Goal: Task Accomplishment & Management: Manage account settings

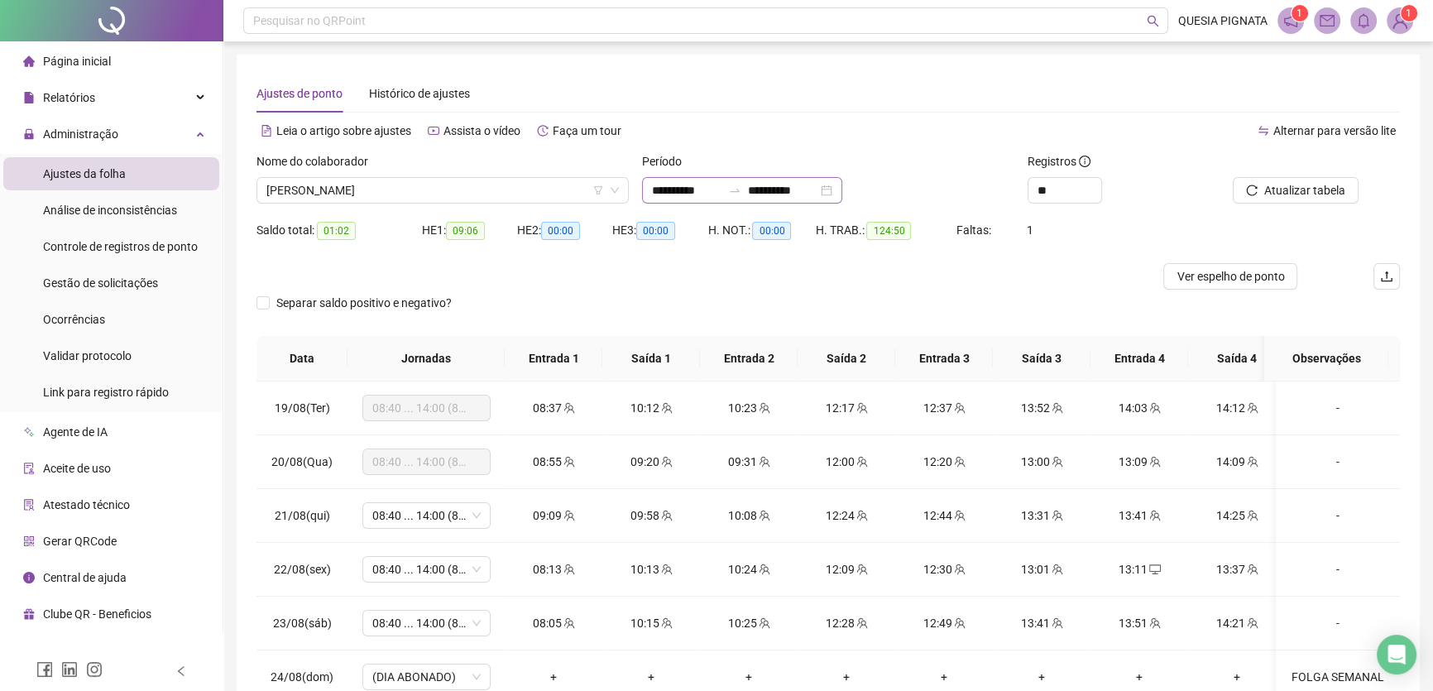
scroll to position [1215, 0]
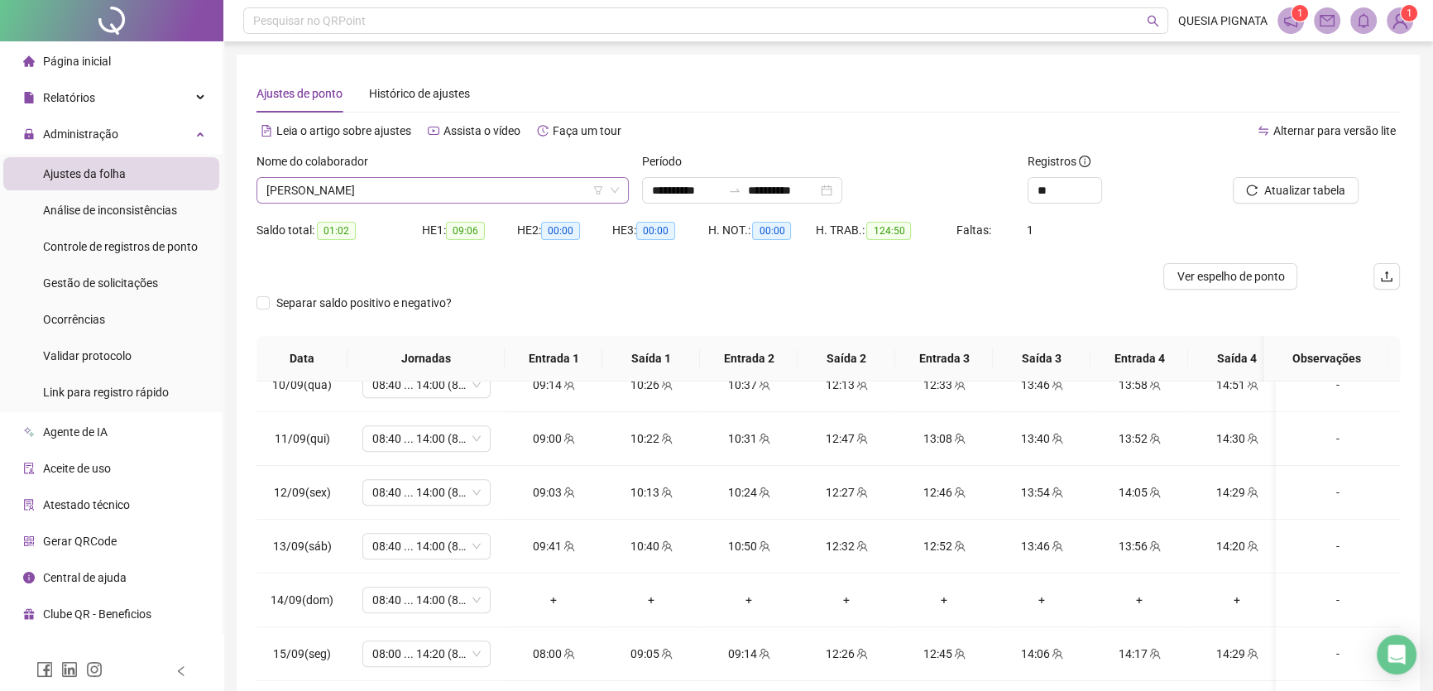
click at [616, 187] on icon "down" at bounding box center [615, 190] width 10 height 10
click at [616, 190] on icon "down" at bounding box center [615, 191] width 8 height 6
click at [547, 194] on span "[PERSON_NAME]" at bounding box center [442, 190] width 352 height 25
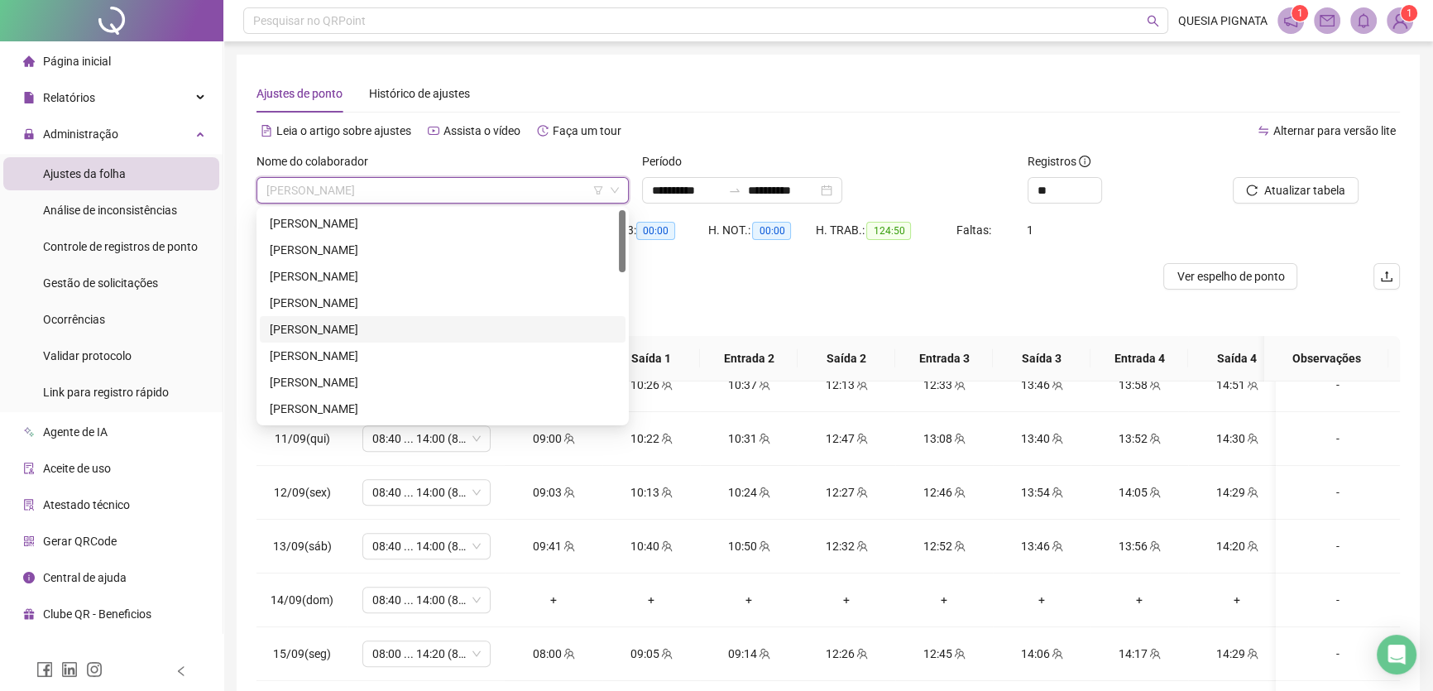
scroll to position [0, 0]
click at [409, 250] on div "[PERSON_NAME]" at bounding box center [443, 250] width 346 height 18
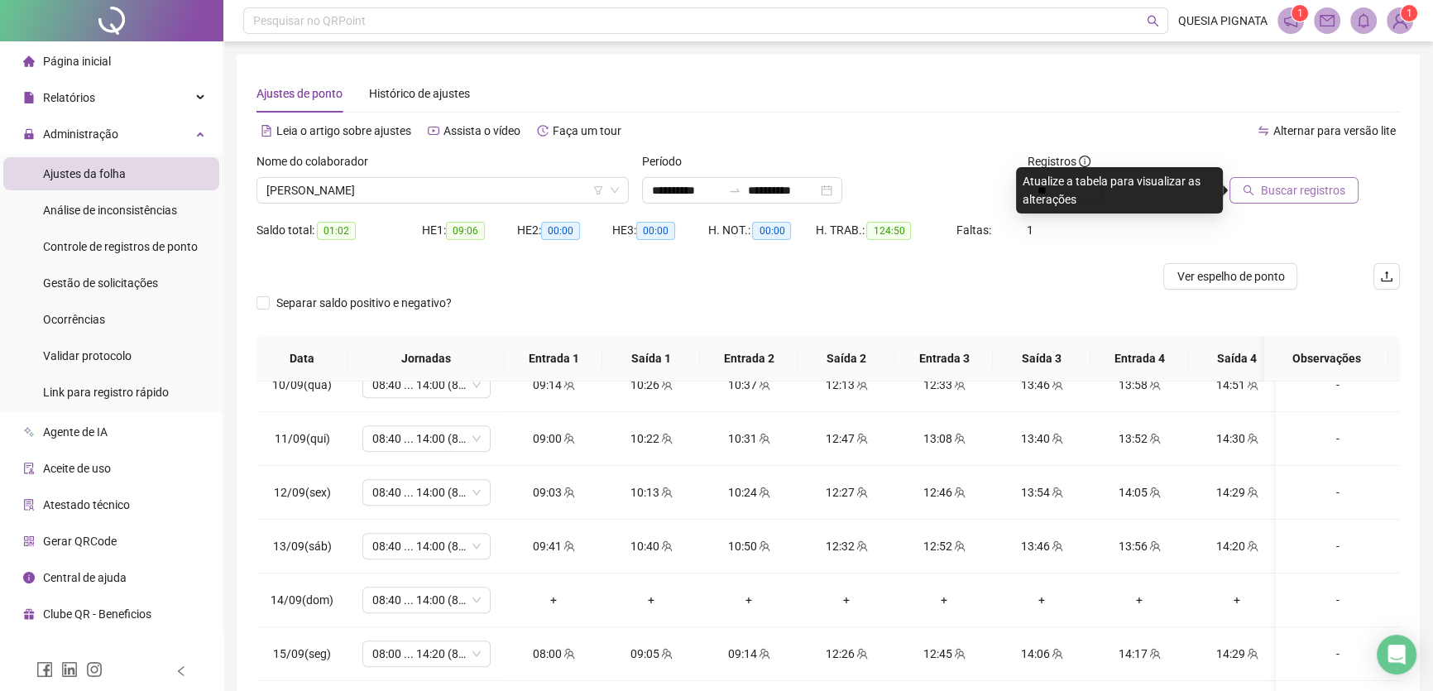
click at [1299, 189] on span "Buscar registros" at bounding box center [1303, 190] width 84 height 18
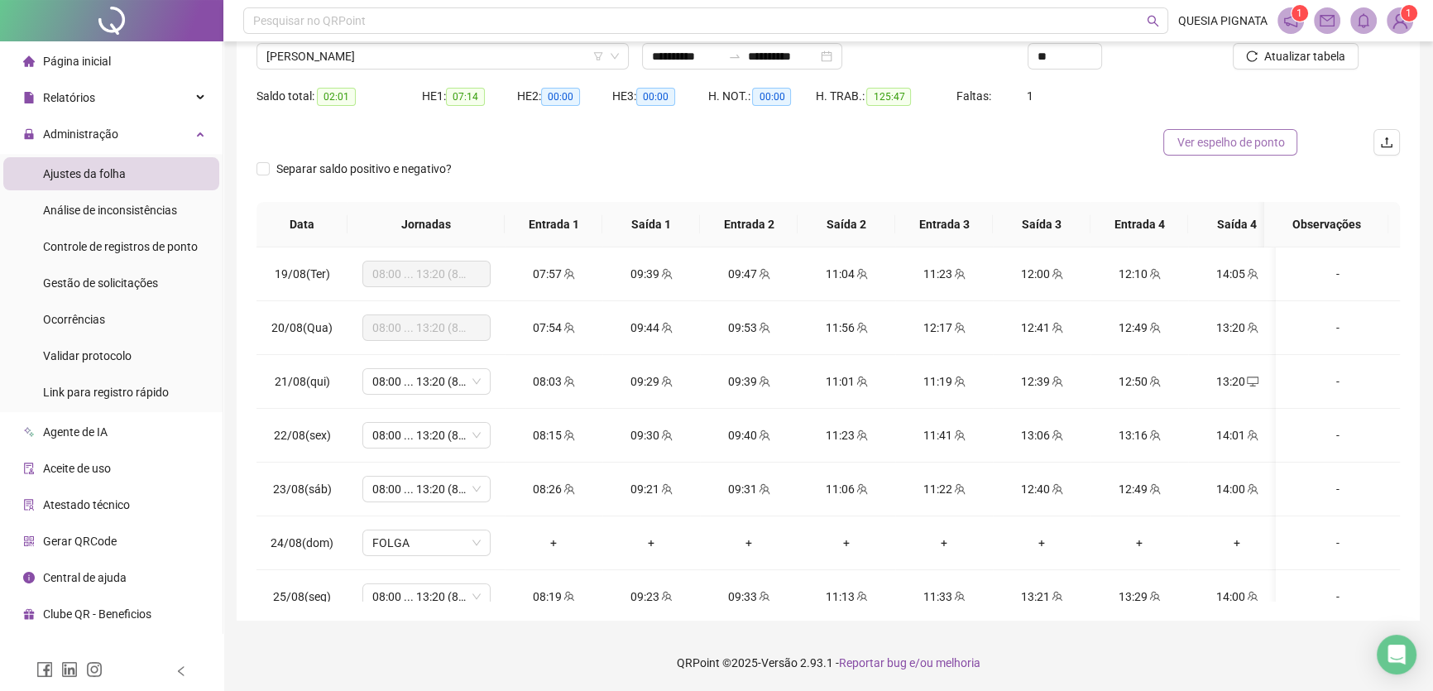
click at [1284, 141] on button "Ver espelho de ponto" at bounding box center [1230, 142] width 134 height 26
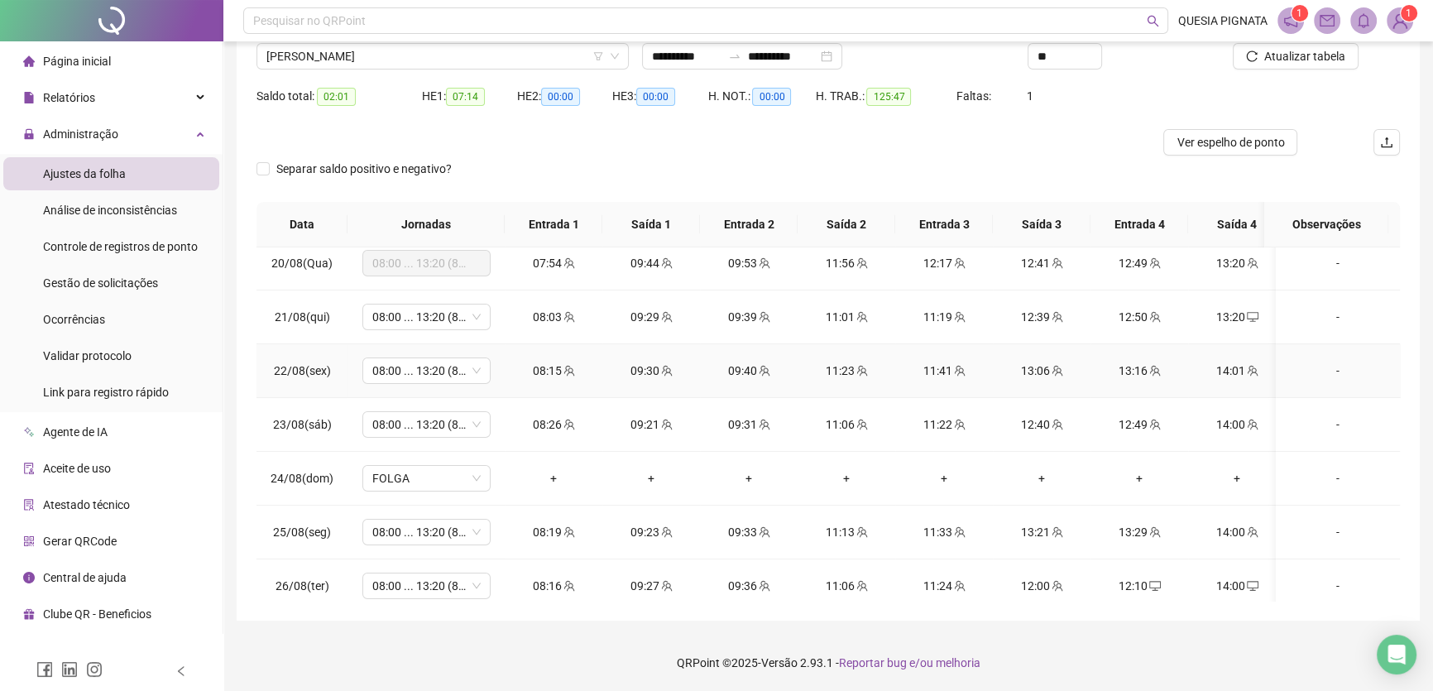
scroll to position [150, 0]
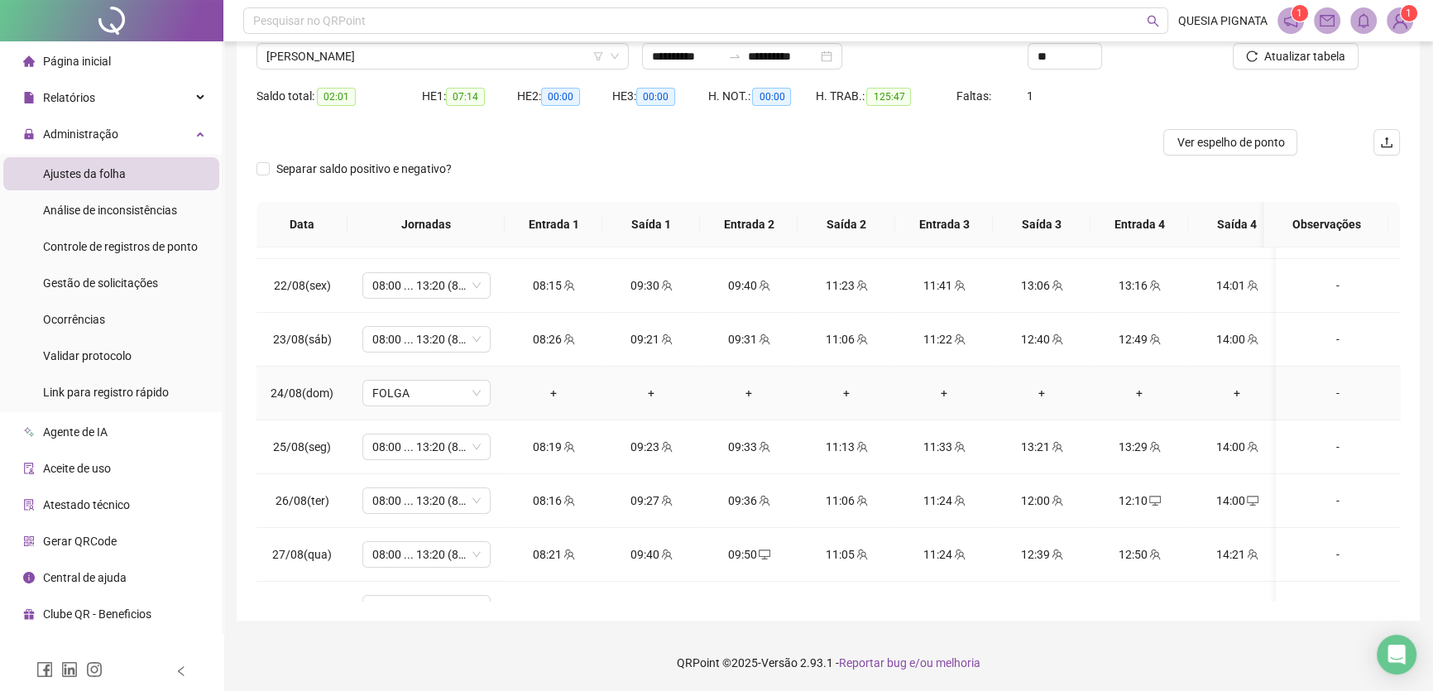
click at [1330, 389] on div "-" at bounding box center [1338, 393] width 98 height 18
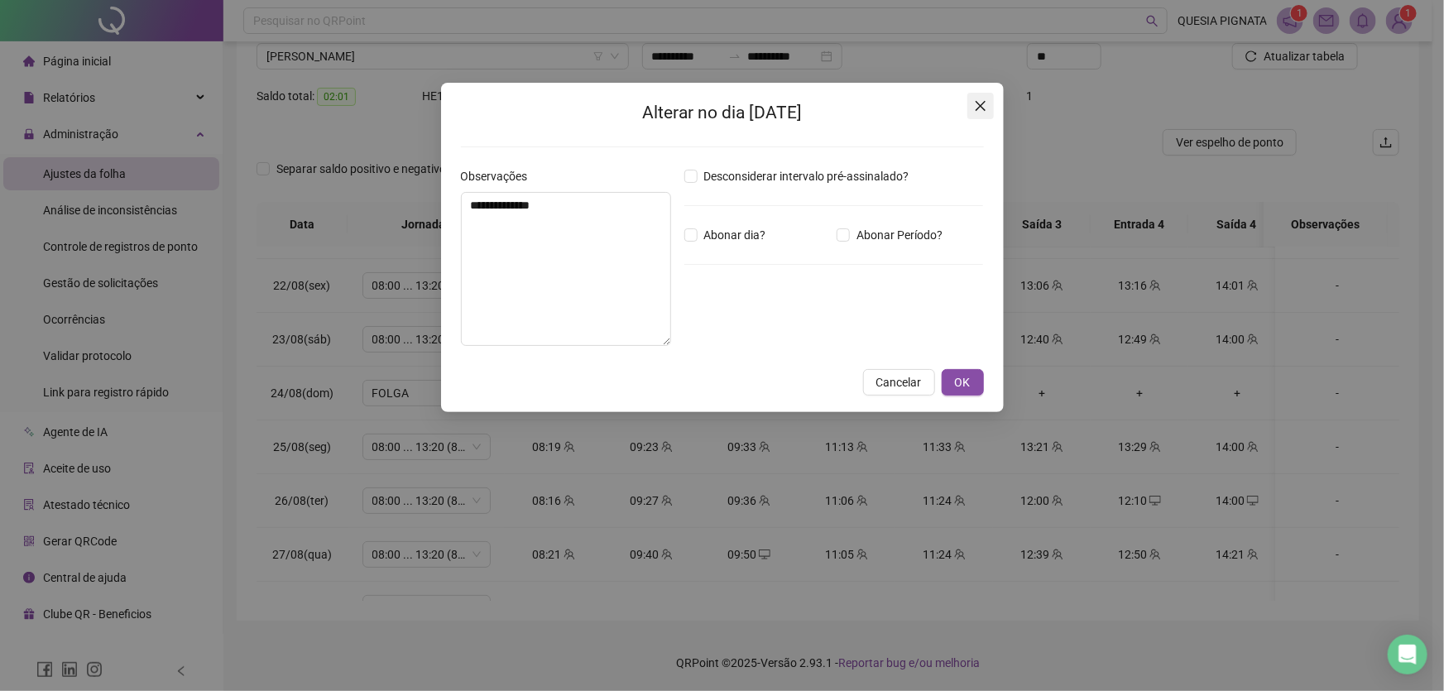
click at [980, 100] on icon "close" at bounding box center [980, 105] width 13 height 13
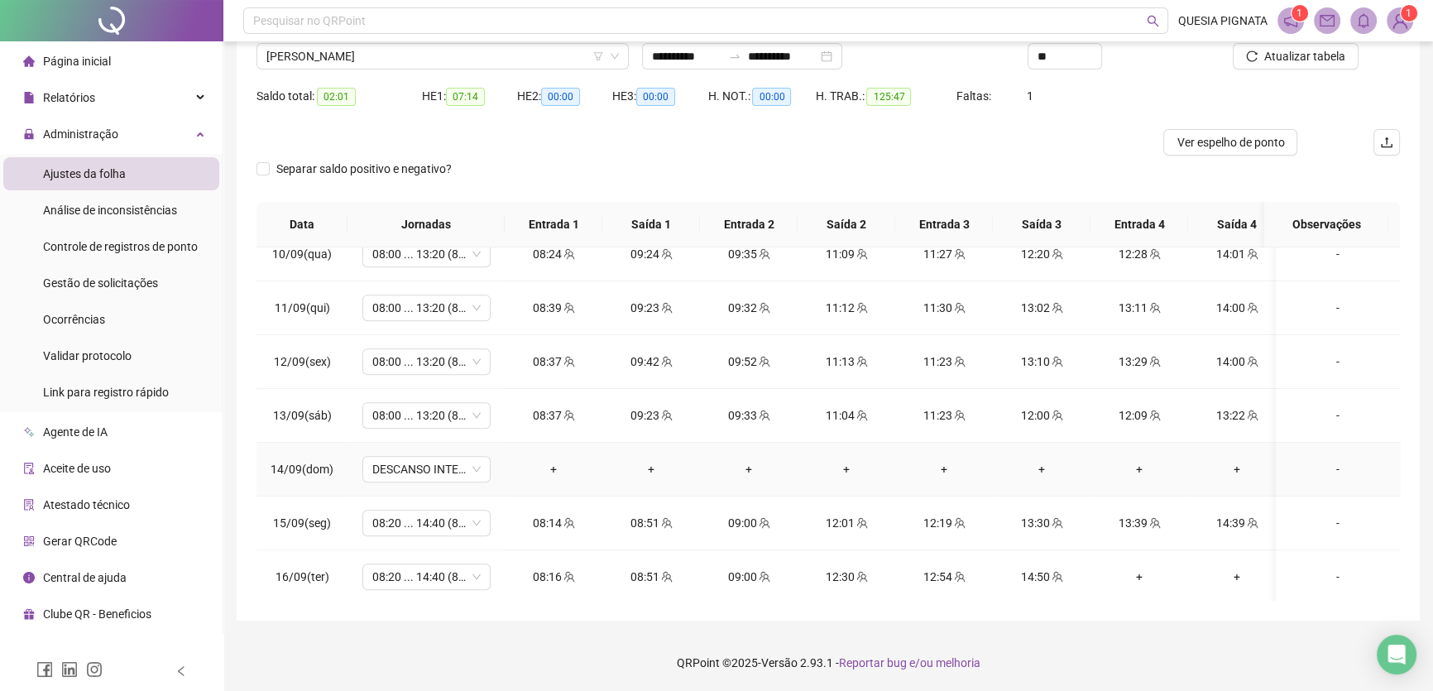
scroll to position [1215, 0]
click at [1330, 457] on div "-" at bounding box center [1338, 466] width 98 height 18
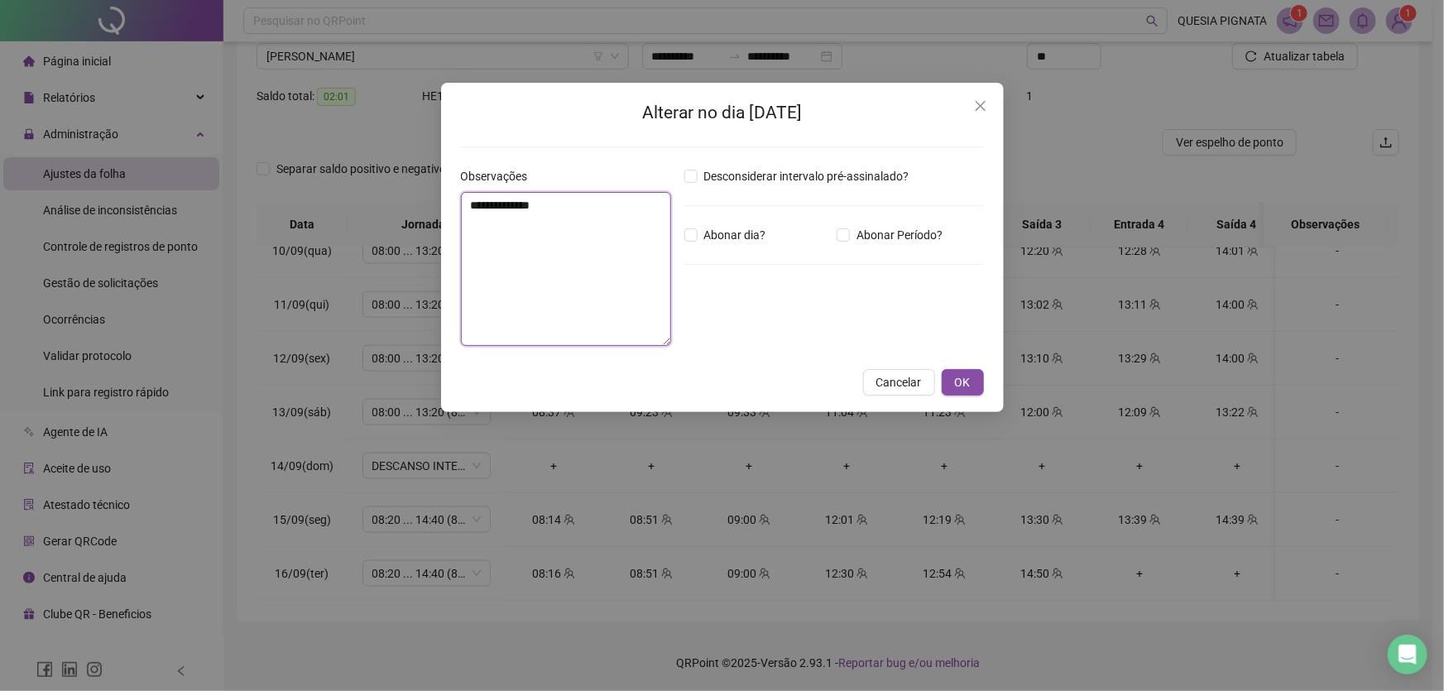
click at [587, 251] on textarea "**********" at bounding box center [566, 269] width 210 height 154
click at [698, 234] on span "Abonar dia?" at bounding box center [735, 235] width 75 height 18
click at [588, 252] on textarea "**********" at bounding box center [566, 269] width 210 height 154
type textarea "*"
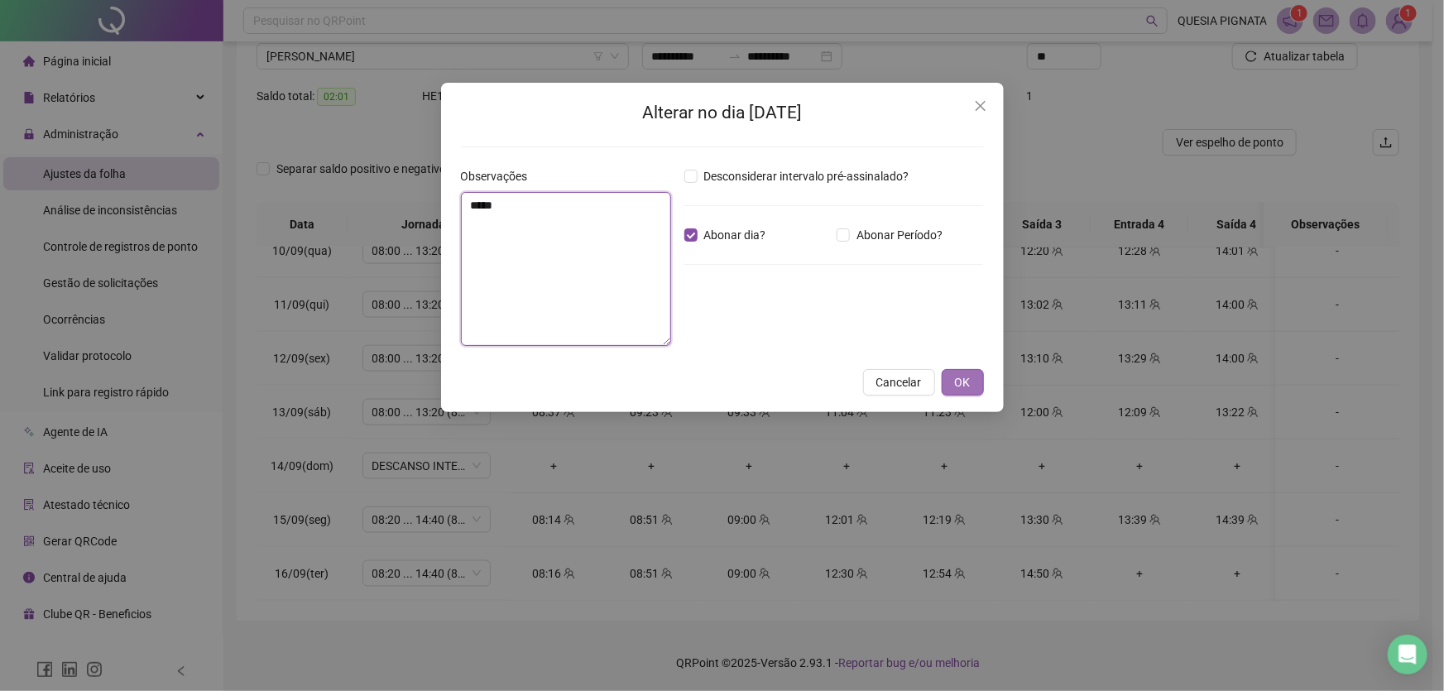
type textarea "*****"
click at [966, 386] on span "OK" at bounding box center [963, 382] width 16 height 18
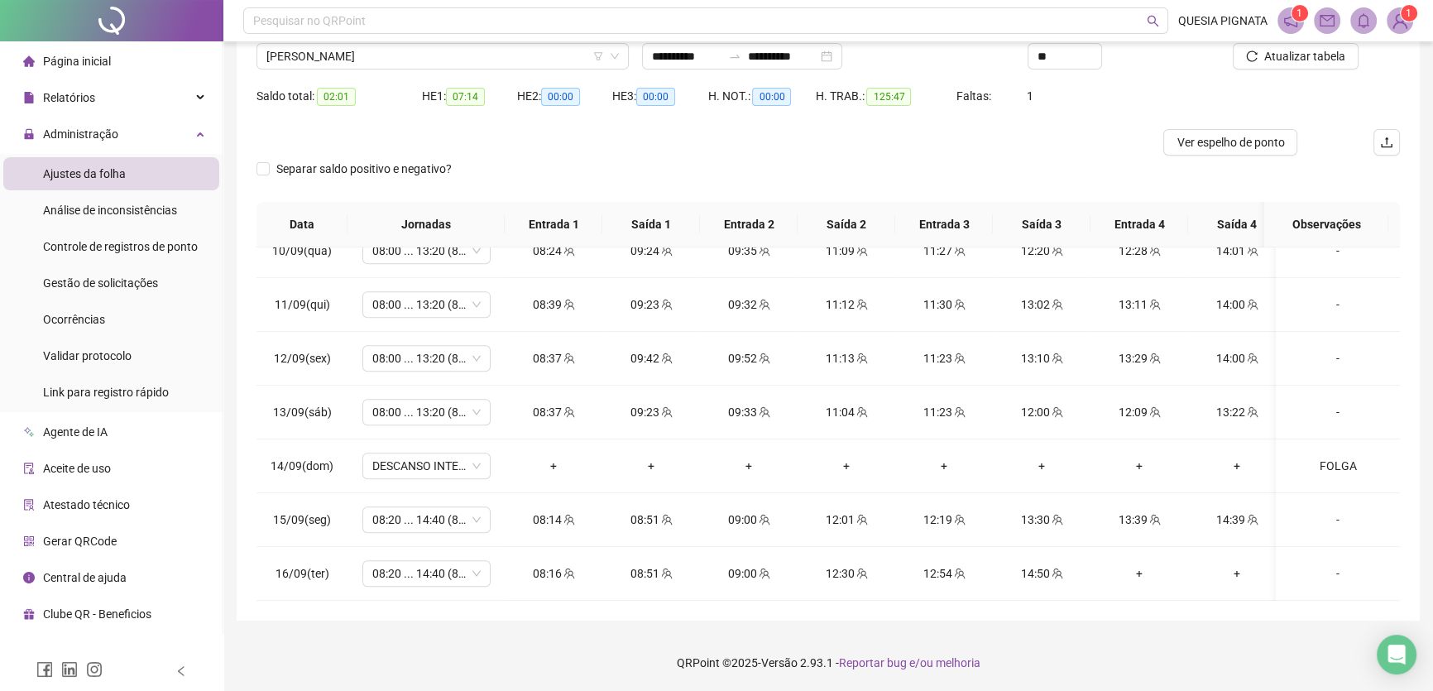
click at [1288, 71] on div "Atualizar tabela" at bounding box center [1310, 50] width 193 height 65
click at [1288, 64] on span "Atualizar tabela" at bounding box center [1304, 56] width 81 height 18
click at [549, 156] on div "Separar saldo positivo e negativo?" at bounding box center [827, 179] width 1143 height 46
click at [1285, 57] on span "Atualizar tabela" at bounding box center [1304, 56] width 81 height 18
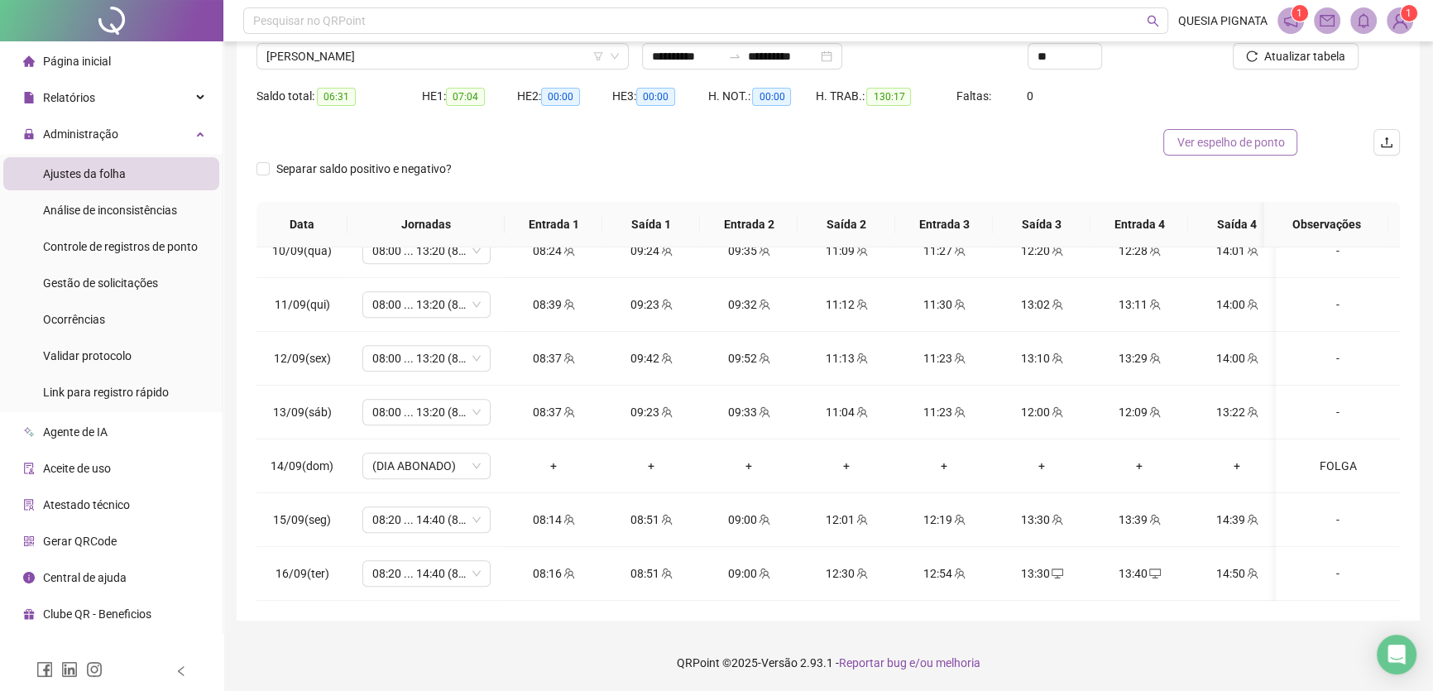
click at [1249, 150] on span "Ver espelho de ponto" at bounding box center [1231, 142] width 108 height 18
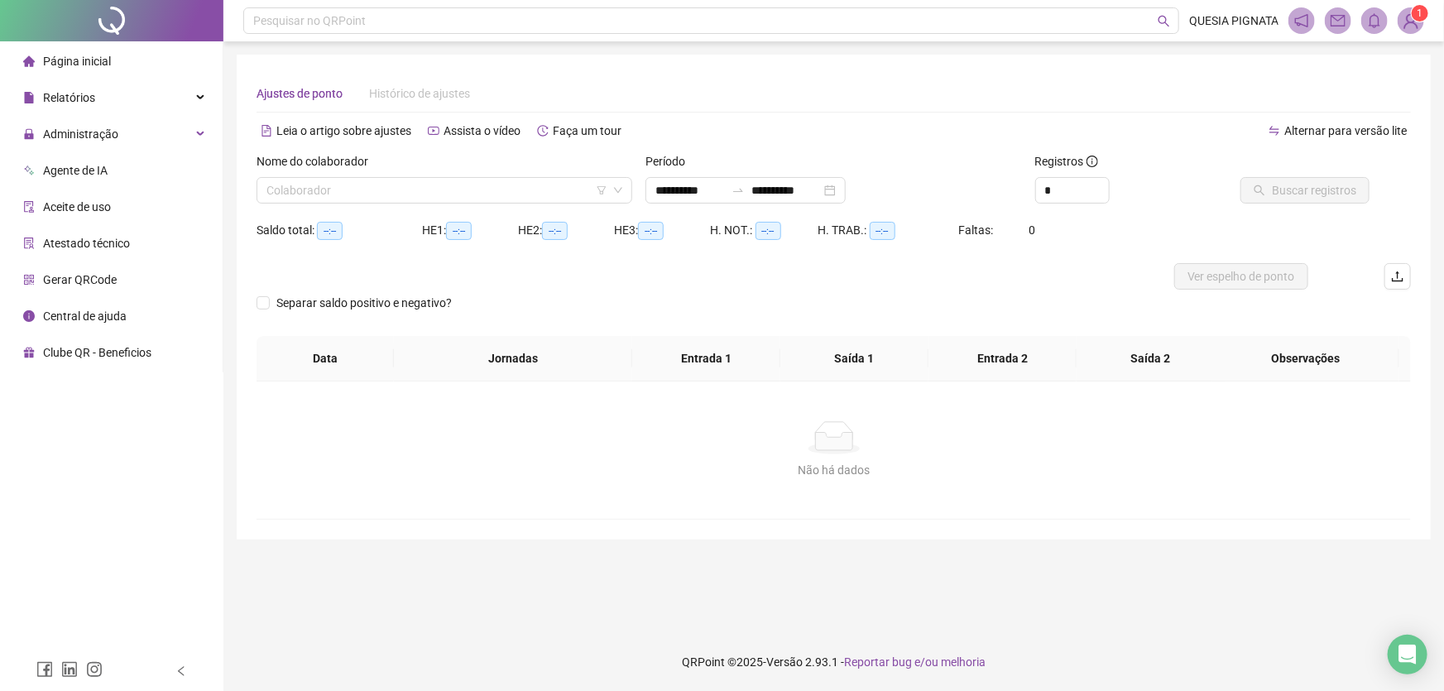
type input "**********"
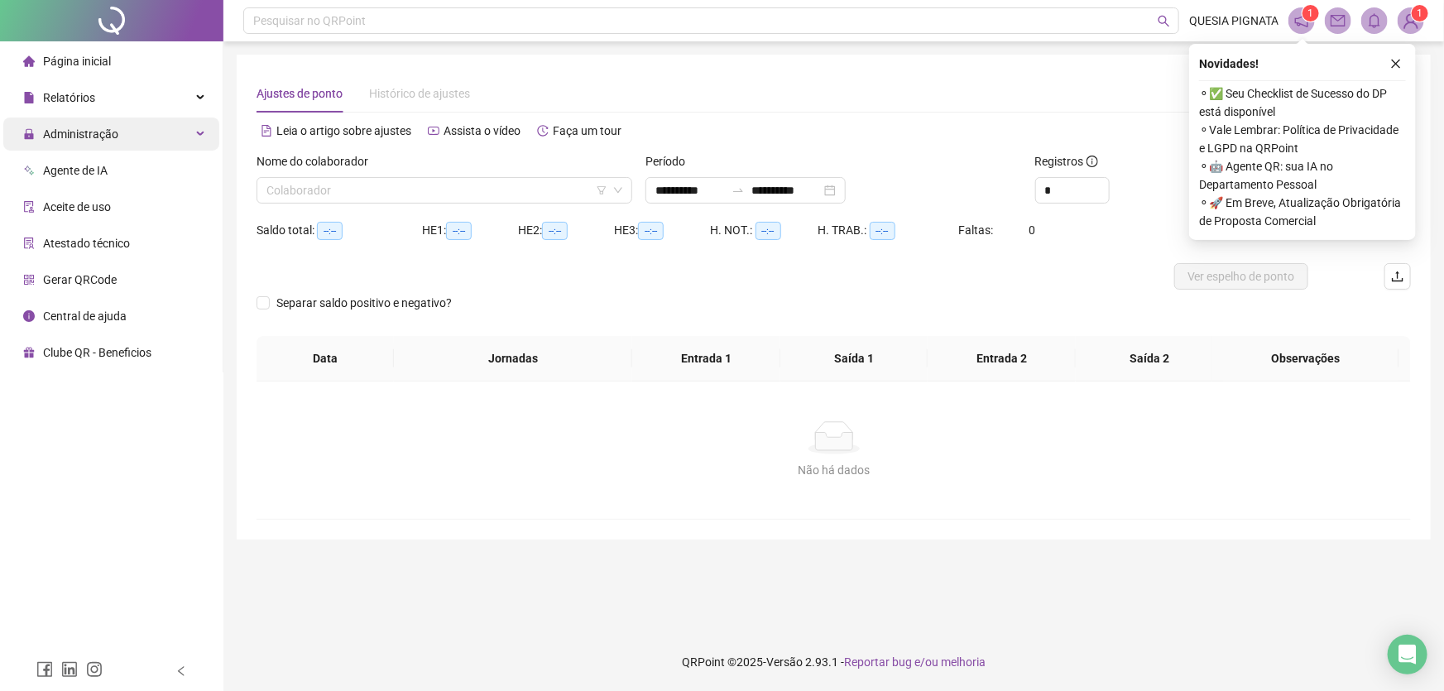
click at [196, 132] on div "Administração" at bounding box center [111, 133] width 216 height 33
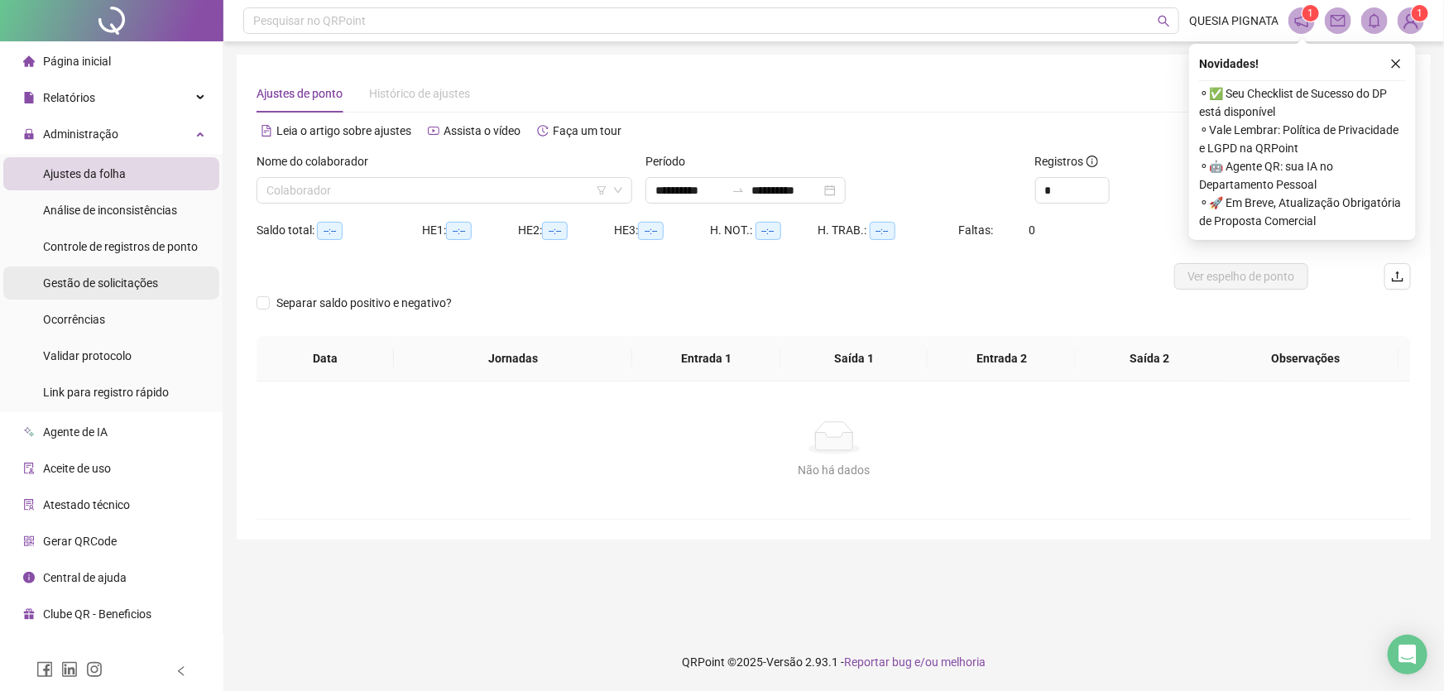
click at [136, 288] on span "Gestão de solicitações" at bounding box center [100, 282] width 115 height 13
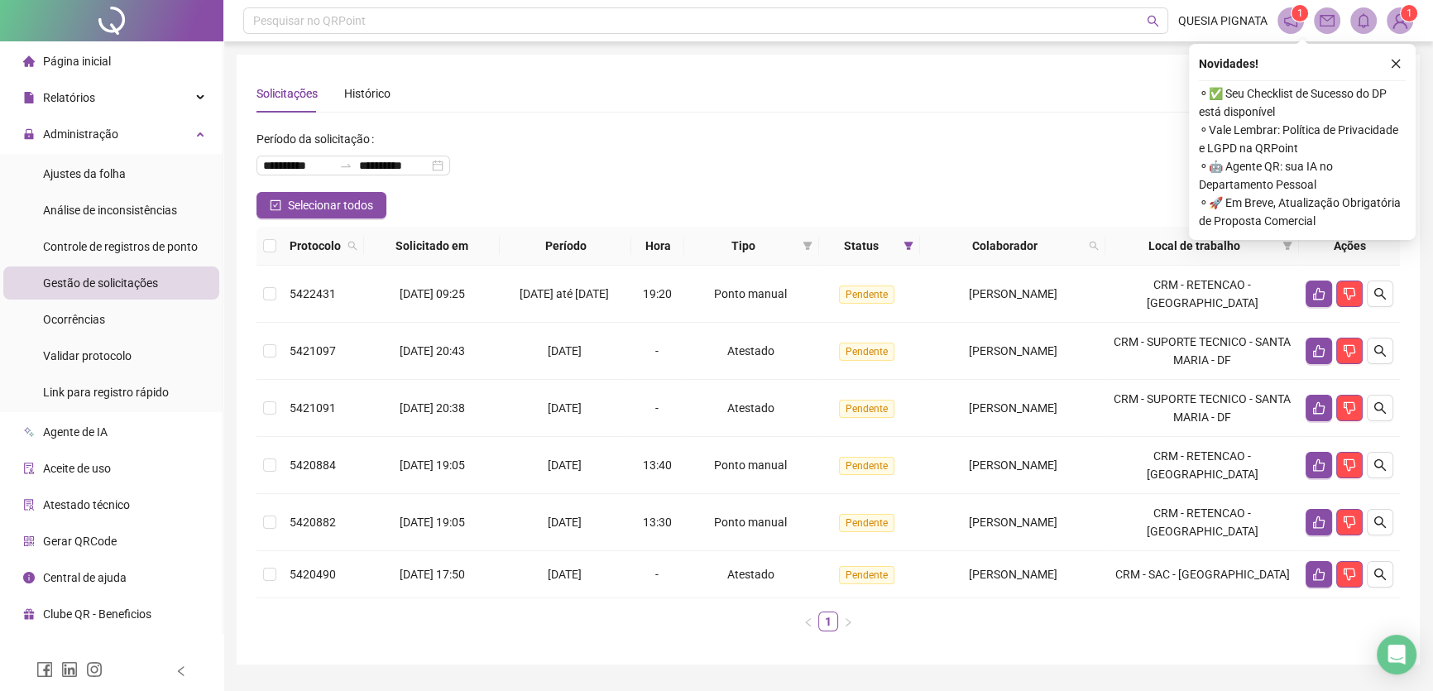
click at [902, 136] on div "**********" at bounding box center [827, 159] width 1143 height 66
click at [1321, 515] on icon "like" at bounding box center [1318, 521] width 13 height 13
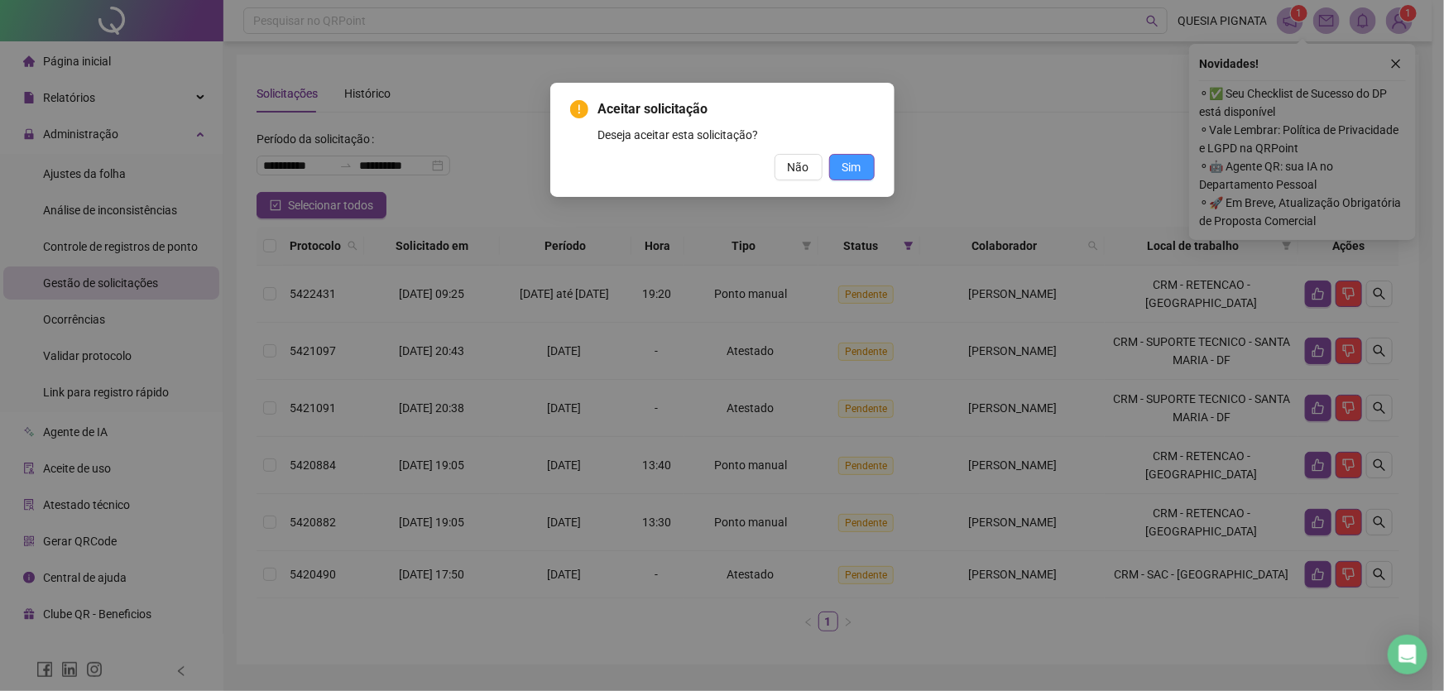
click at [869, 161] on button "Sim" at bounding box center [852, 167] width 46 height 26
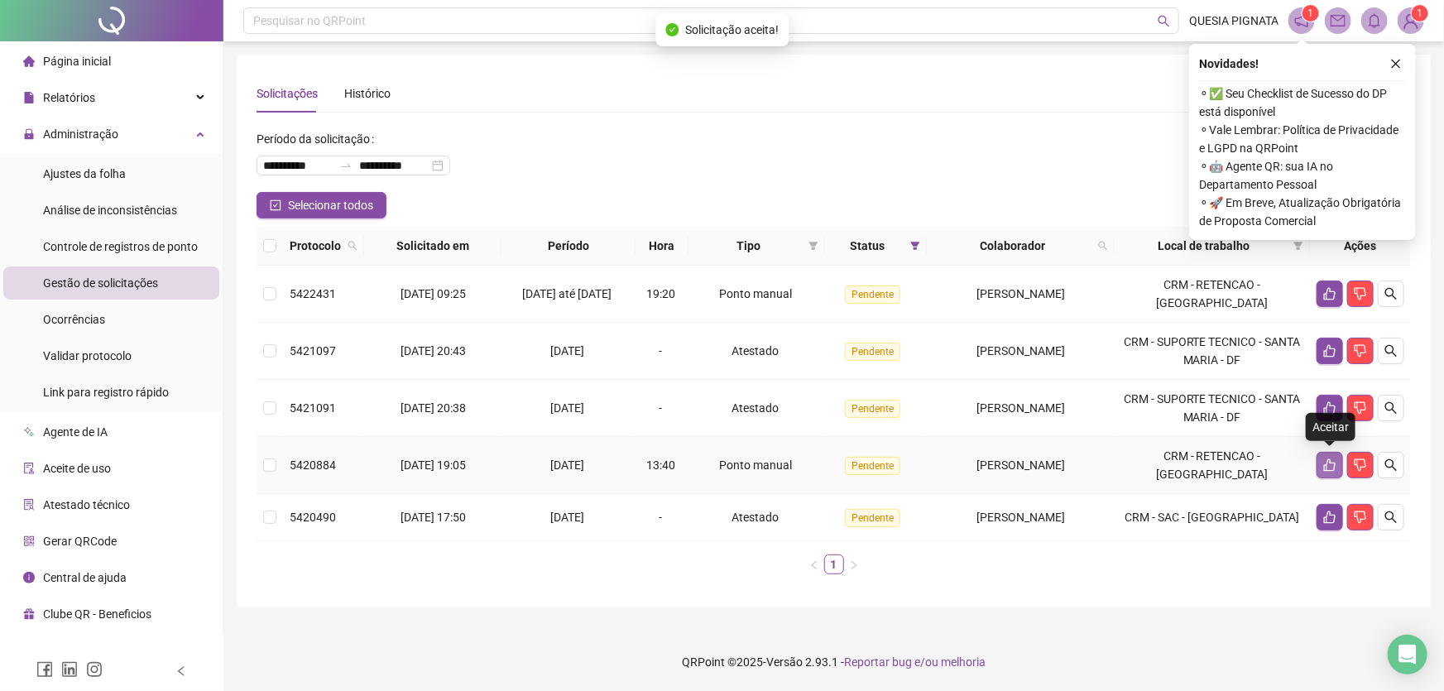
click at [1324, 467] on icon "like" at bounding box center [1330, 465] width 12 height 12
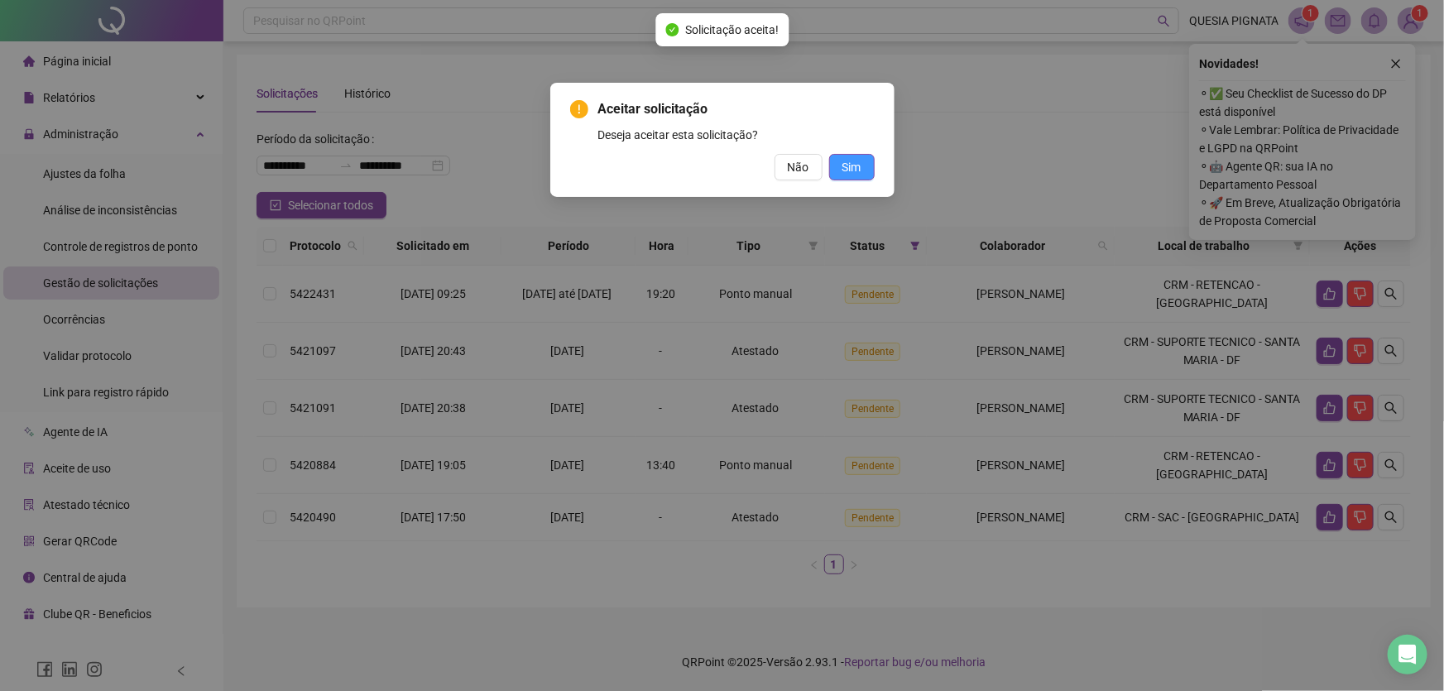
click at [845, 170] on span "Sim" at bounding box center [851, 167] width 19 height 18
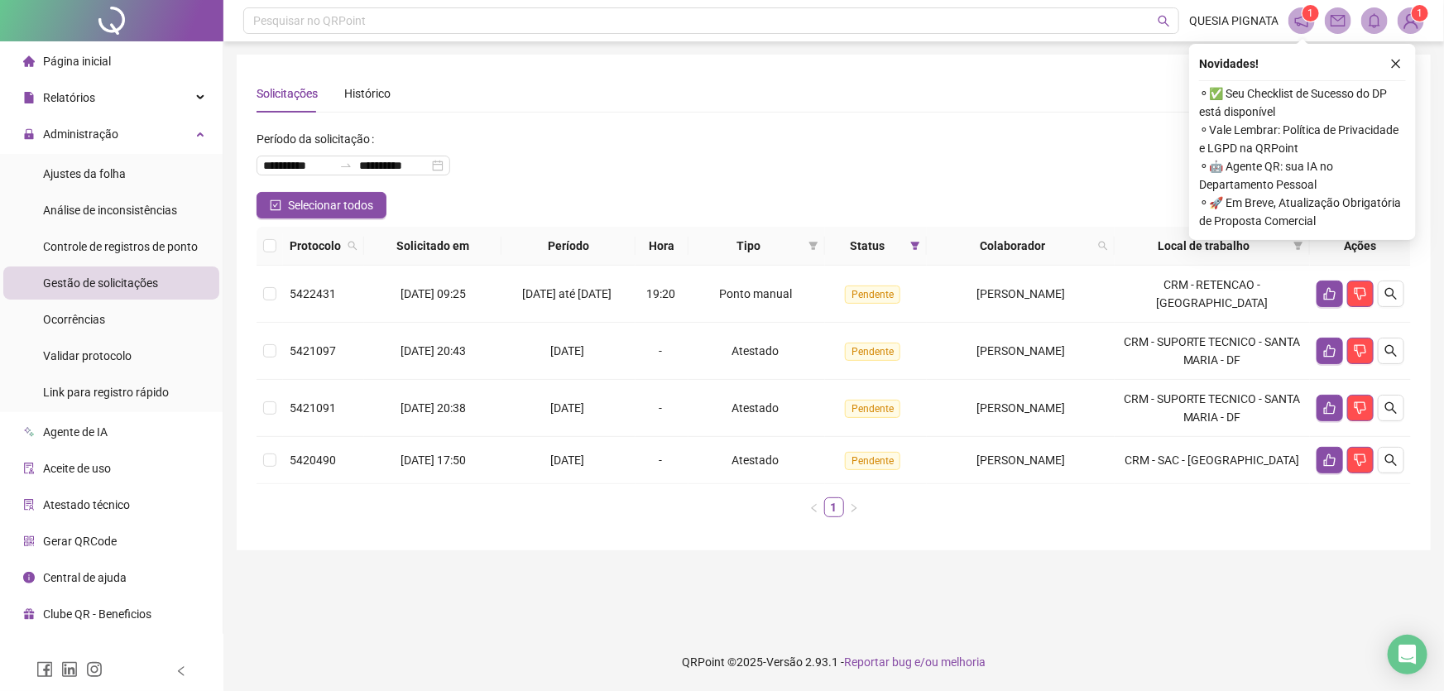
click at [936, 149] on div "**********" at bounding box center [833, 159] width 1154 height 66
click at [943, 90] on div "Solicitações Histórico" at bounding box center [833, 93] width 1154 height 38
